Goal: Information Seeking & Learning: Learn about a topic

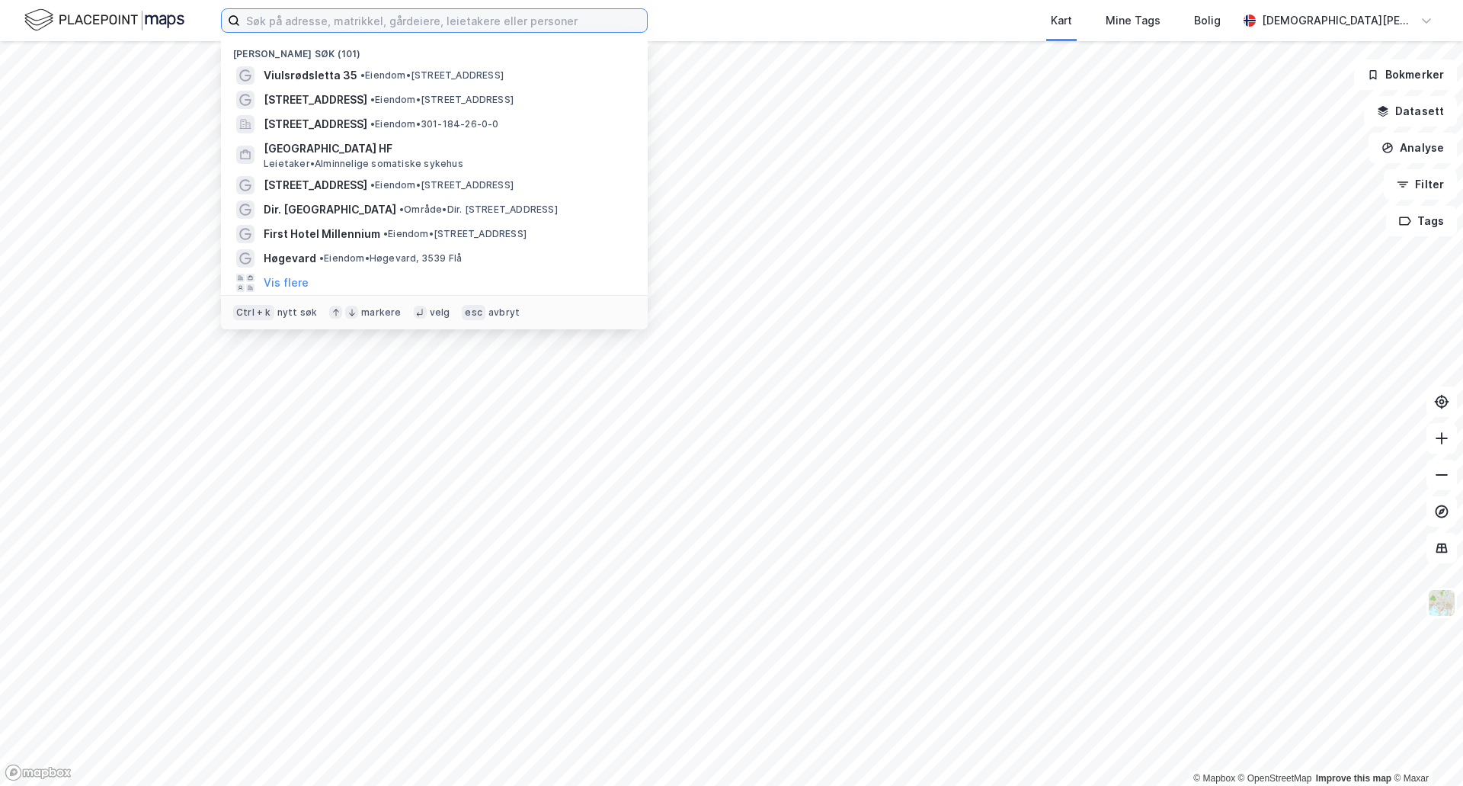
click at [432, 24] on input at bounding box center [443, 20] width 407 height 23
type input "skien"
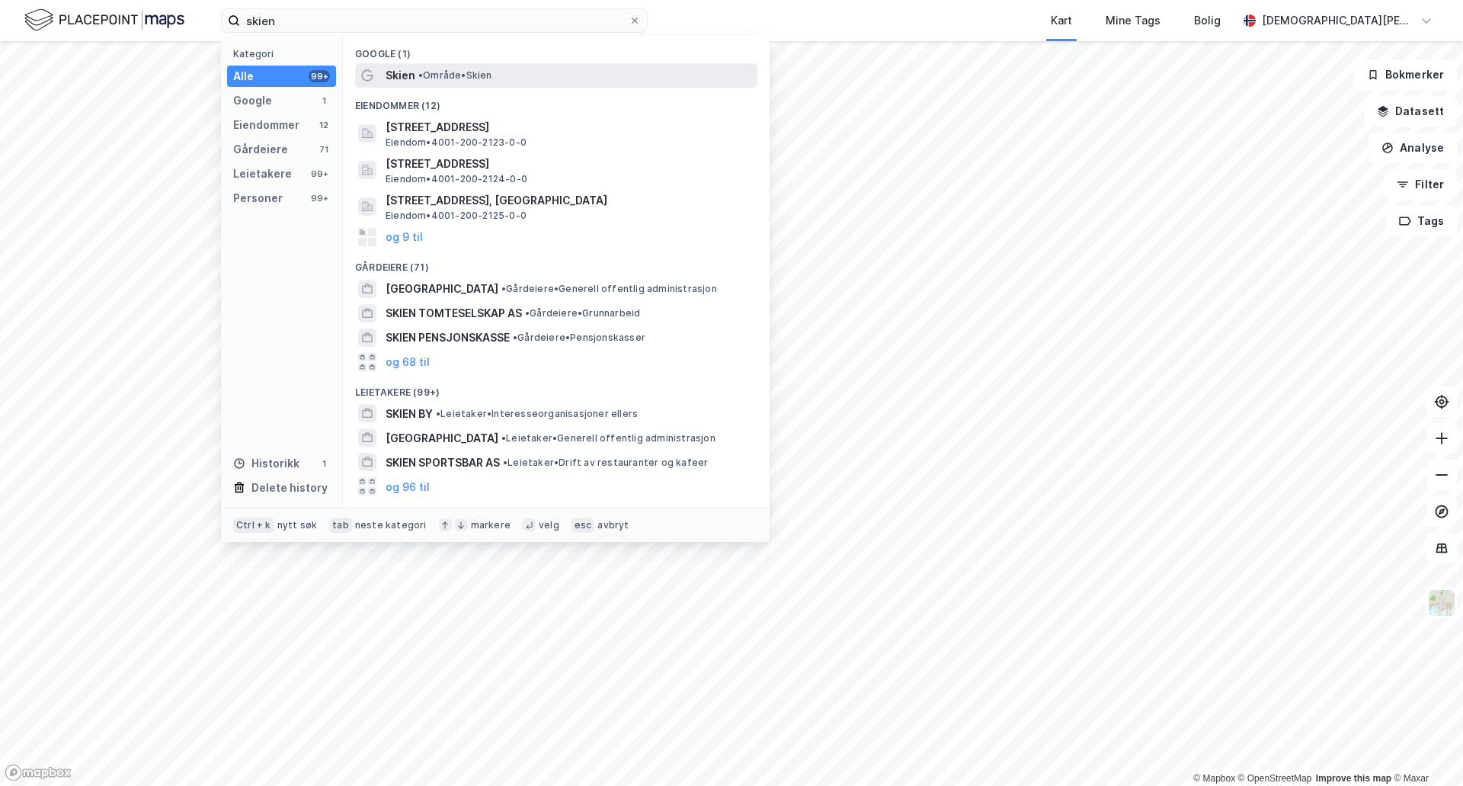
click at [454, 78] on span "• Område • Skien" at bounding box center [455, 75] width 74 height 12
